Goal: Answer question/provide support

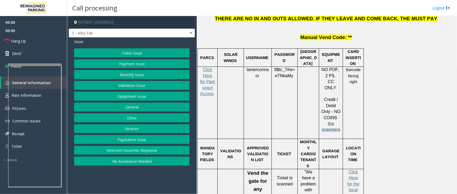
scroll to position [837, 0]
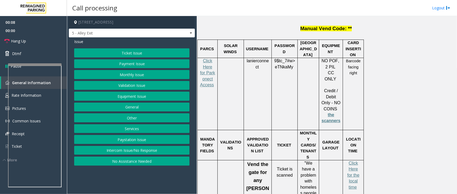
click at [142, 150] on button "Intercom Issue/No Response" at bounding box center [131, 150] width 115 height 9
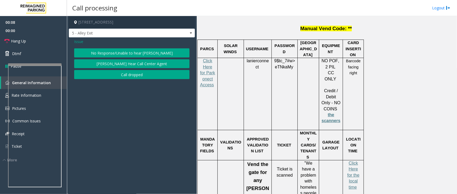
click at [158, 50] on button "No Response/Unable to hear [PERSON_NAME]" at bounding box center [131, 52] width 115 height 9
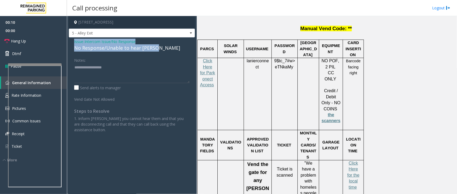
drag, startPoint x: 166, startPoint y: 46, endPoint x: 68, endPoint y: 39, distance: 98.5
click at [68, 39] on app-call-processing-form "[STREET_ADDRESS] 5 - Alley Exit Issue - Intercom Issue/No Response No Response/…" at bounding box center [132, 105] width 130 height 178
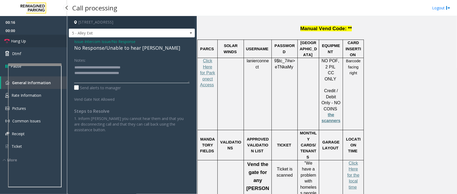
type textarea "**********"
click at [26, 38] on link "Hang Up" at bounding box center [33, 41] width 67 height 13
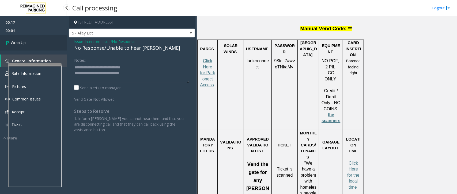
click at [29, 46] on link "Wrap Up" at bounding box center [33, 43] width 67 height 16
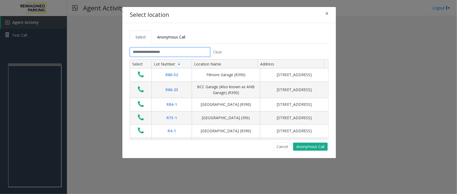
click at [196, 52] on input "text" at bounding box center [170, 52] width 80 height 9
click at [283, 148] on button "Cancel" at bounding box center [282, 147] width 18 height 8
